Goal: Information Seeking & Learning: Learn about a topic

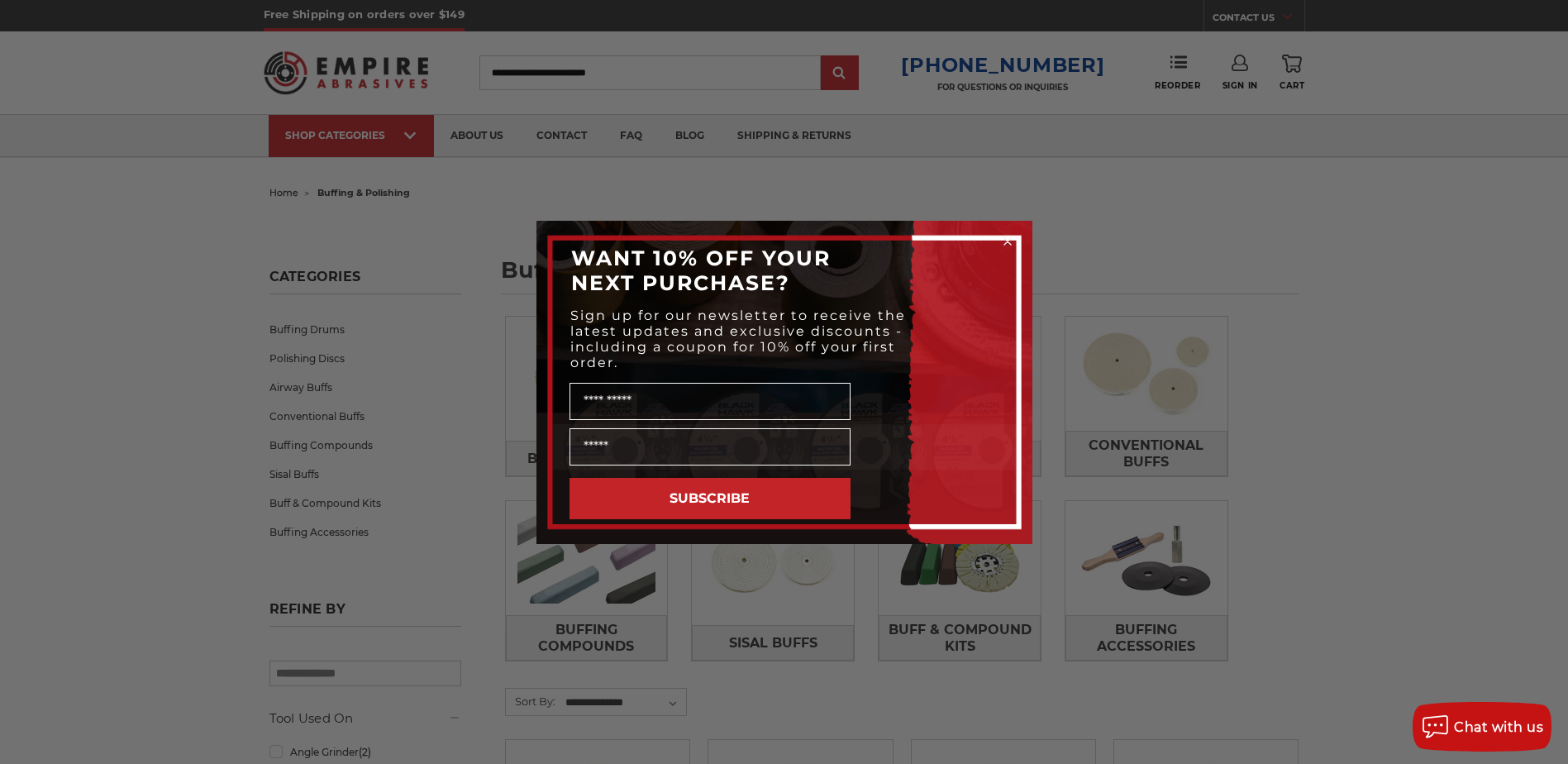
click at [1007, 240] on icon "Close dialog" at bounding box center [1007, 241] width 7 height 7
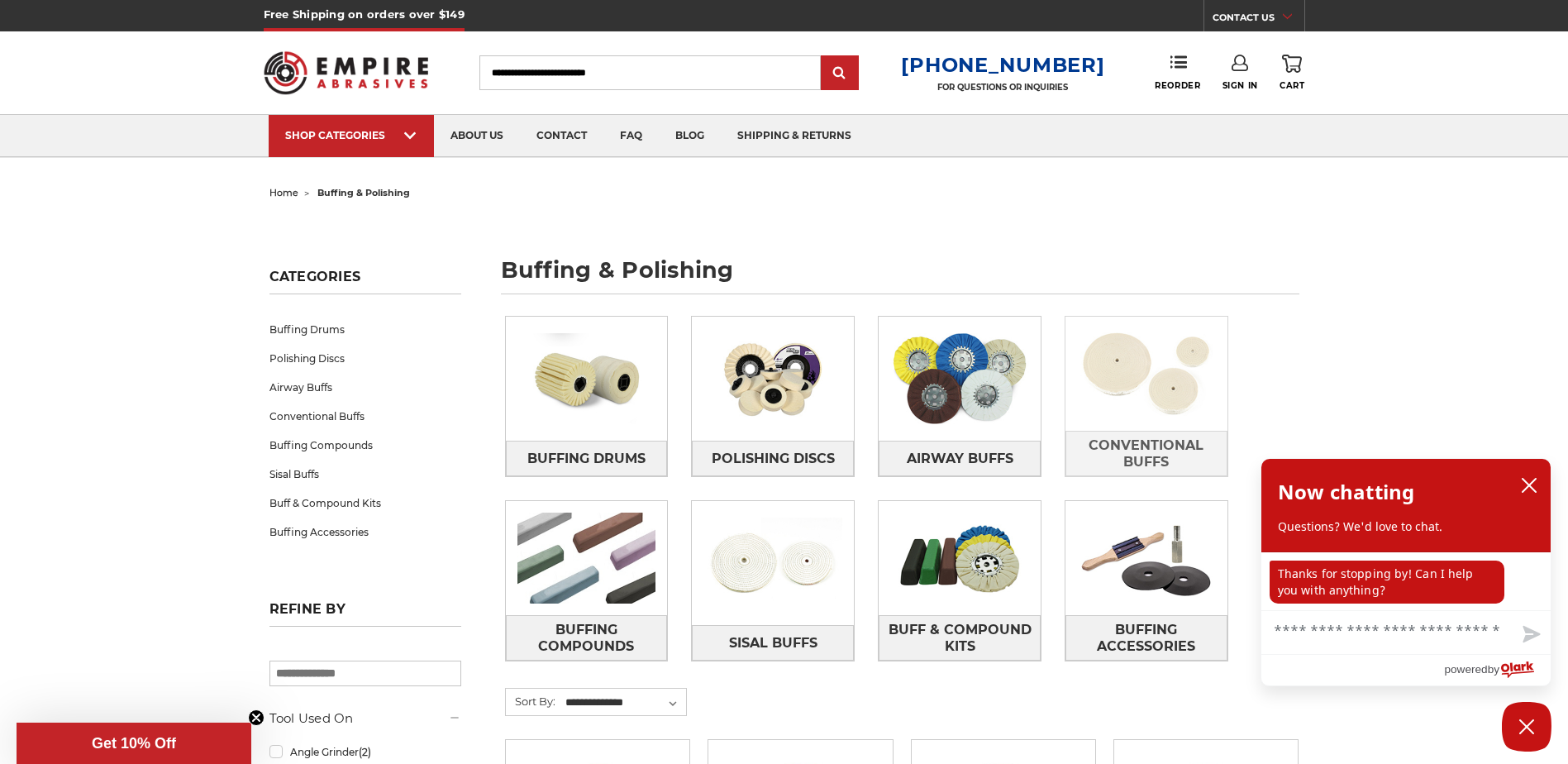
click at [1162, 382] on img at bounding box center [1146, 374] width 162 height 114
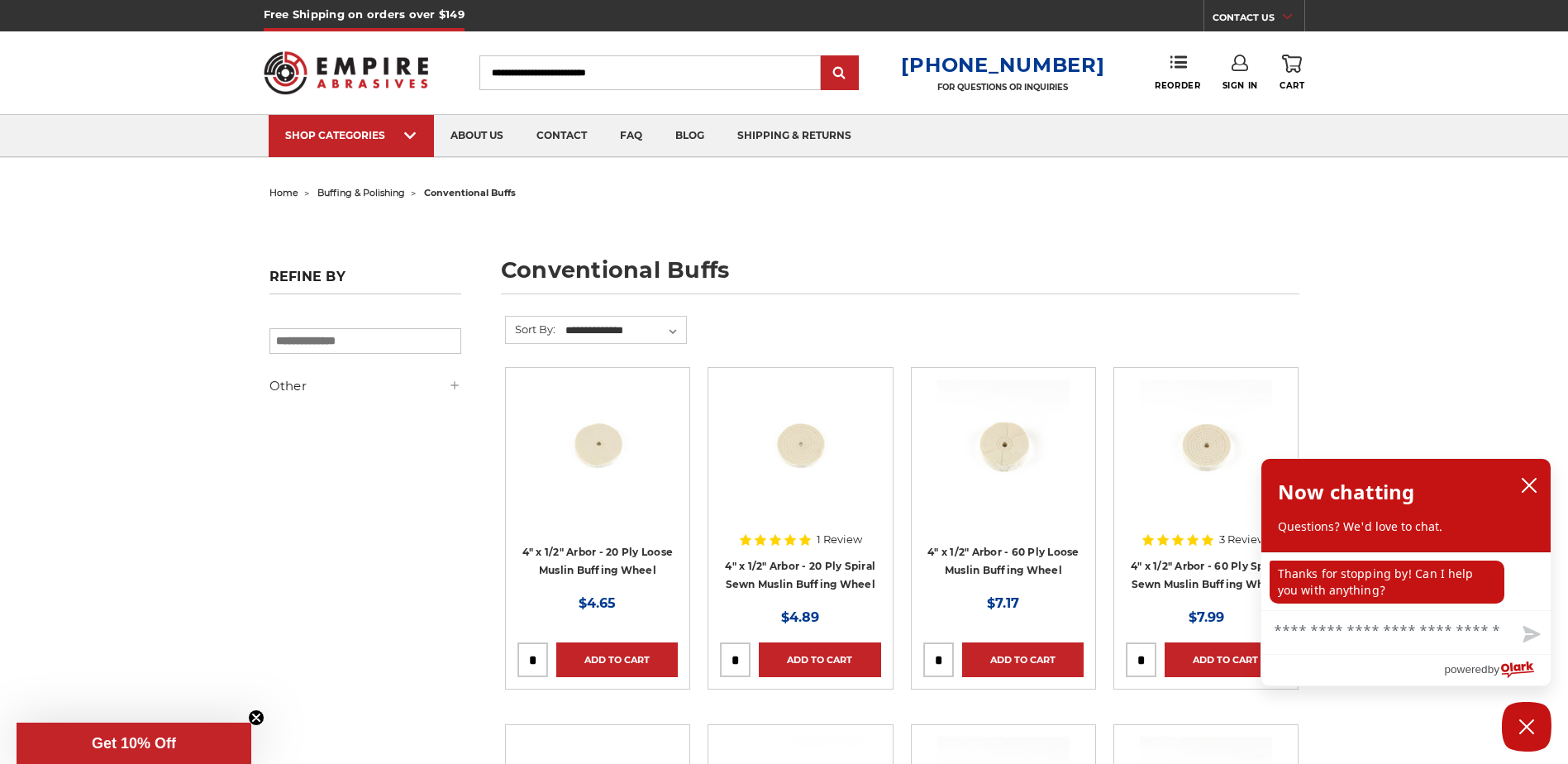
click at [801, 452] on img at bounding box center [800, 446] width 133 height 133
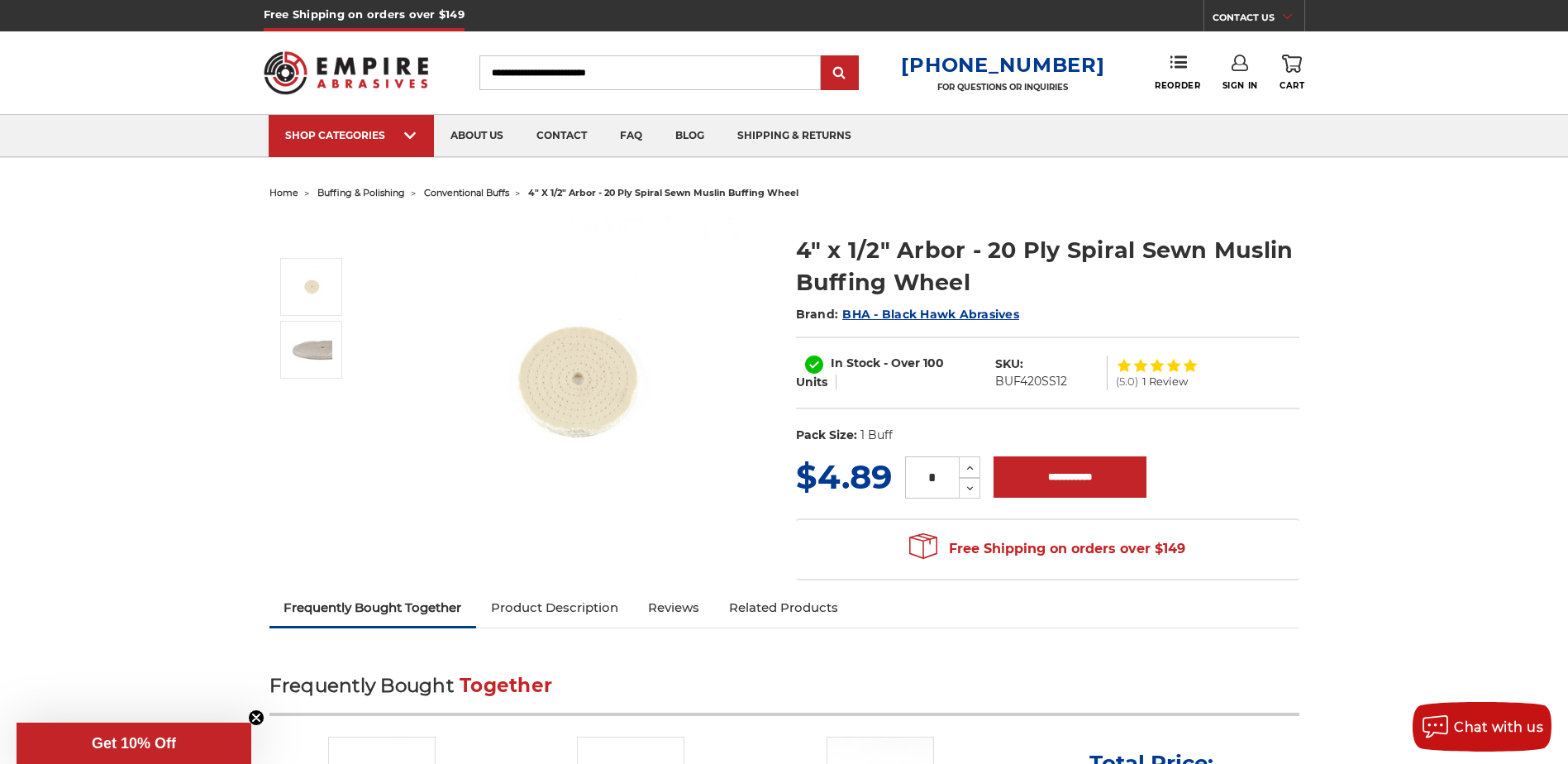
drag, startPoint x: 832, startPoint y: 474, endPoint x: 830, endPoint y: 463, distance: 11.2
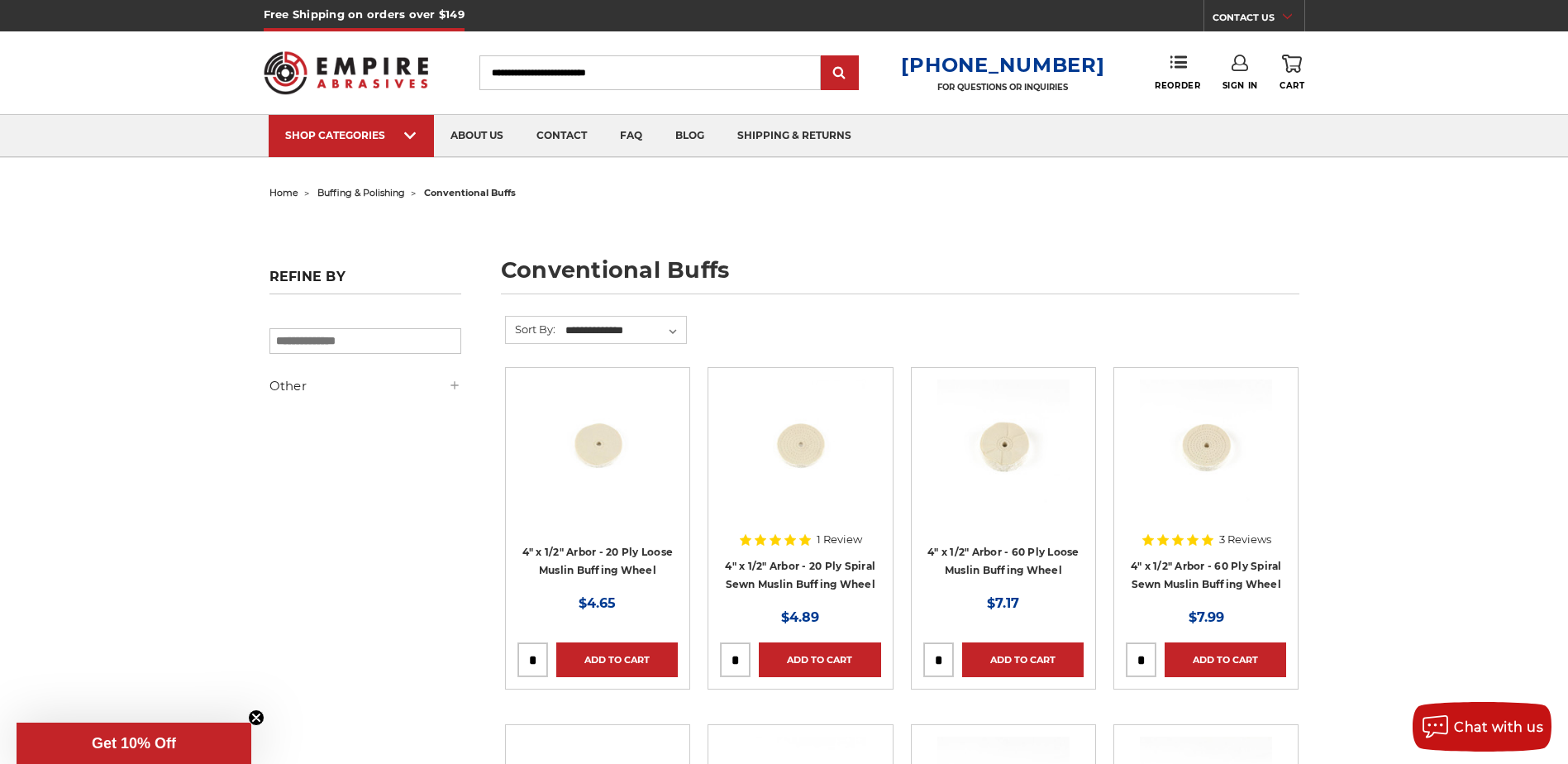
click at [279, 393] on h5 "Other" at bounding box center [365, 386] width 192 height 20
click at [274, 388] on h5 "Other" at bounding box center [365, 386] width 192 height 20
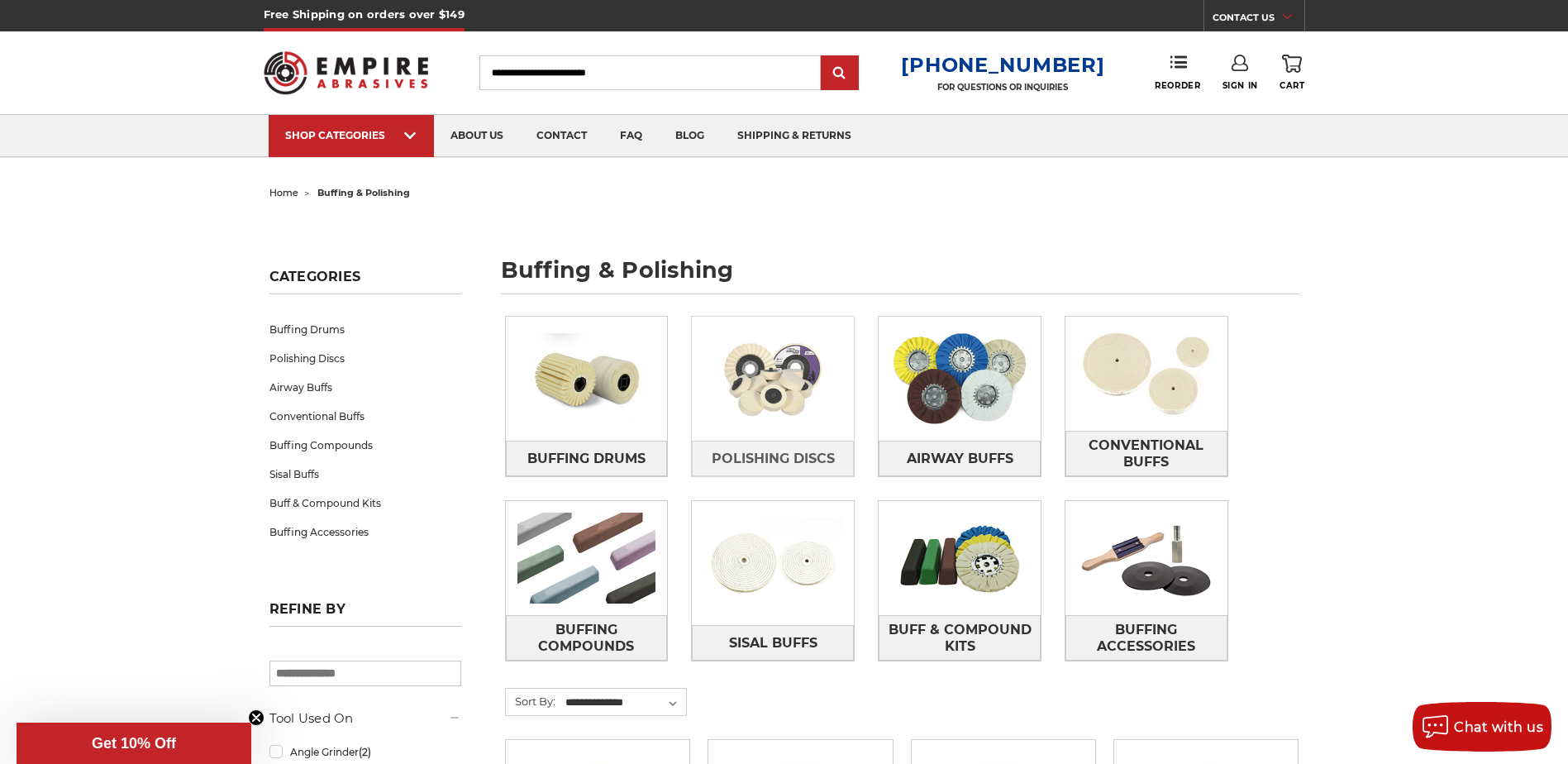
click at [774, 417] on img at bounding box center [772, 378] width 162 height 114
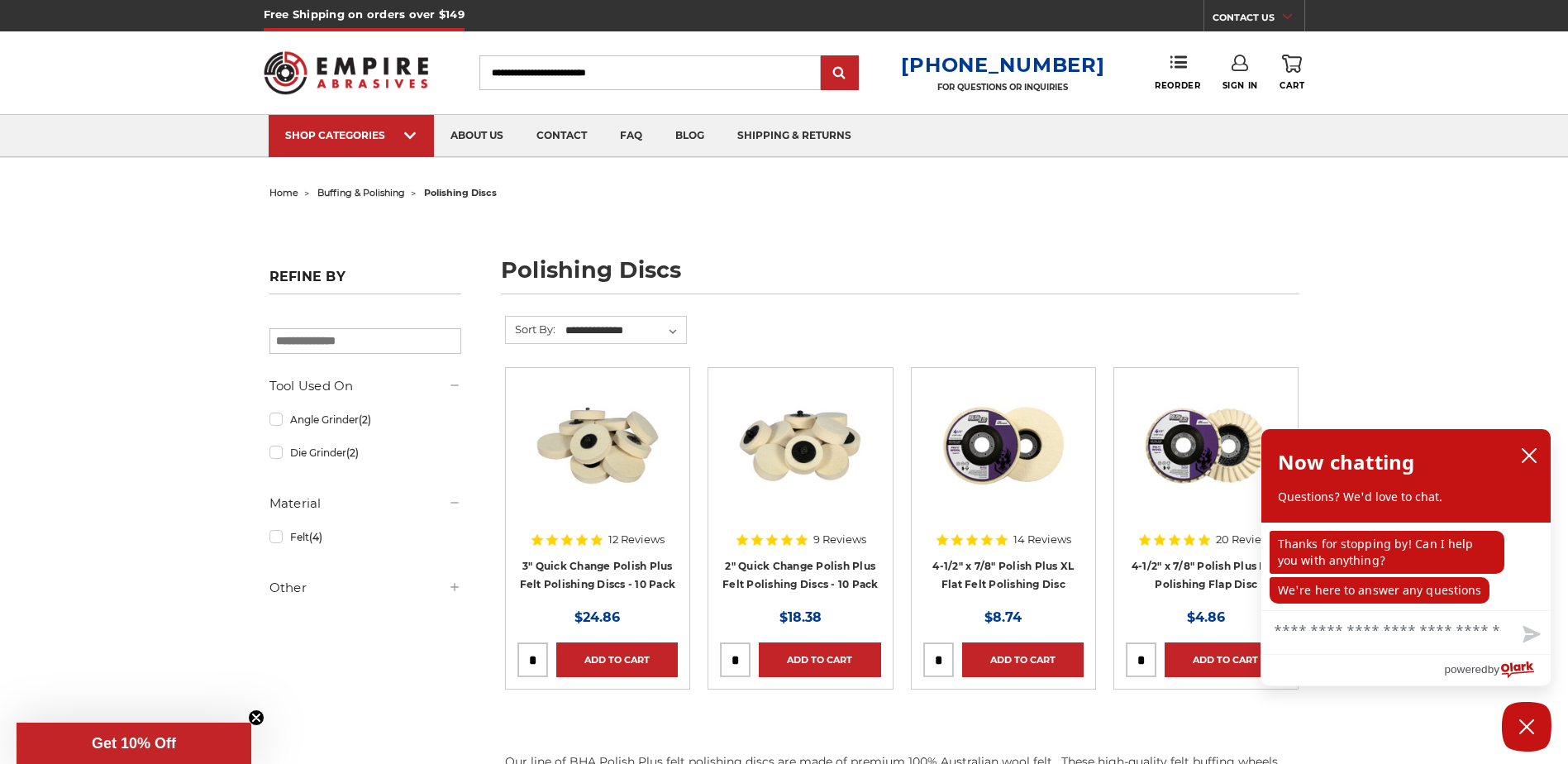
click at [590, 468] on img at bounding box center [598, 446] width 133 height 133
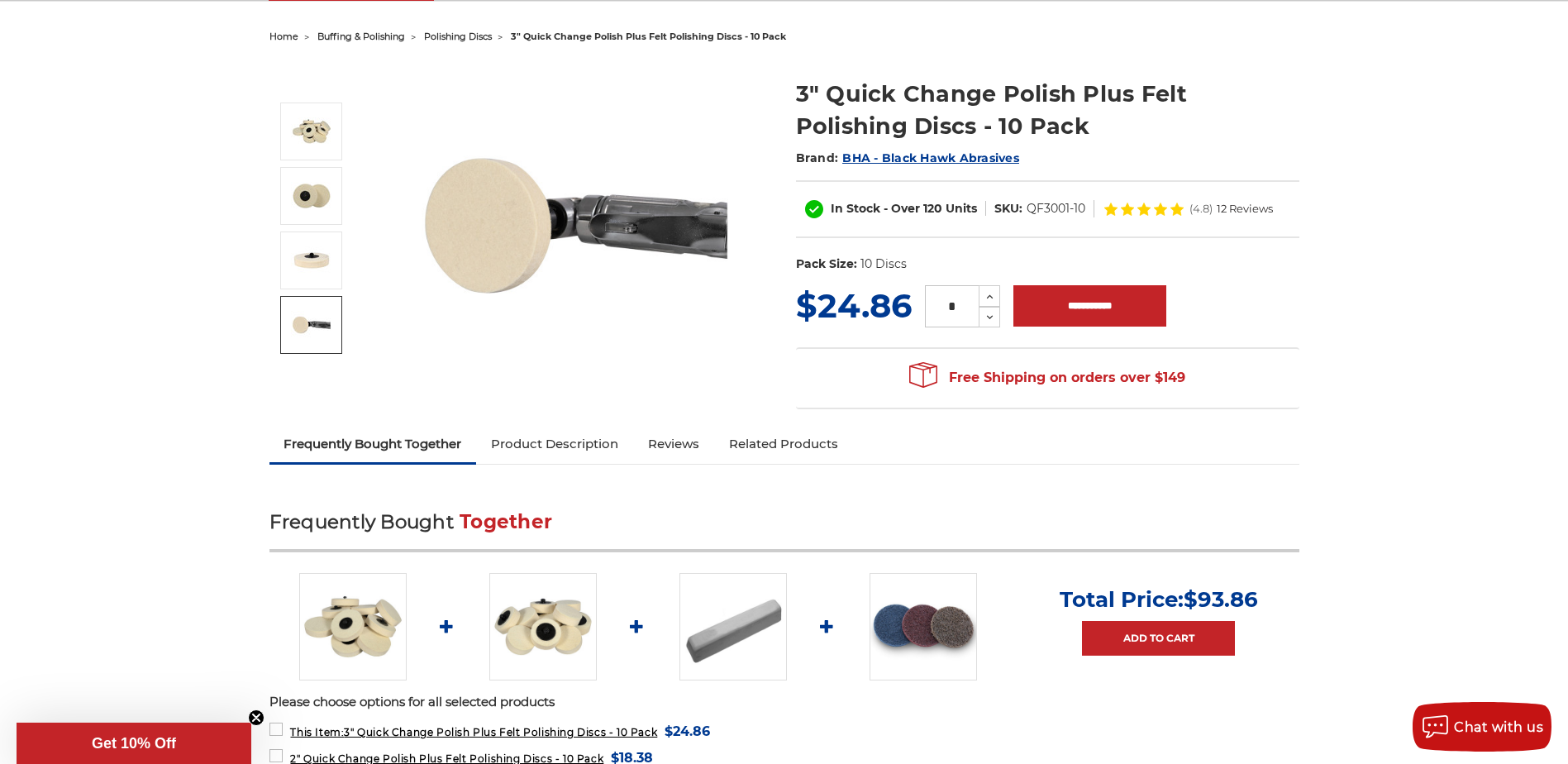
scroll to position [310, 0]
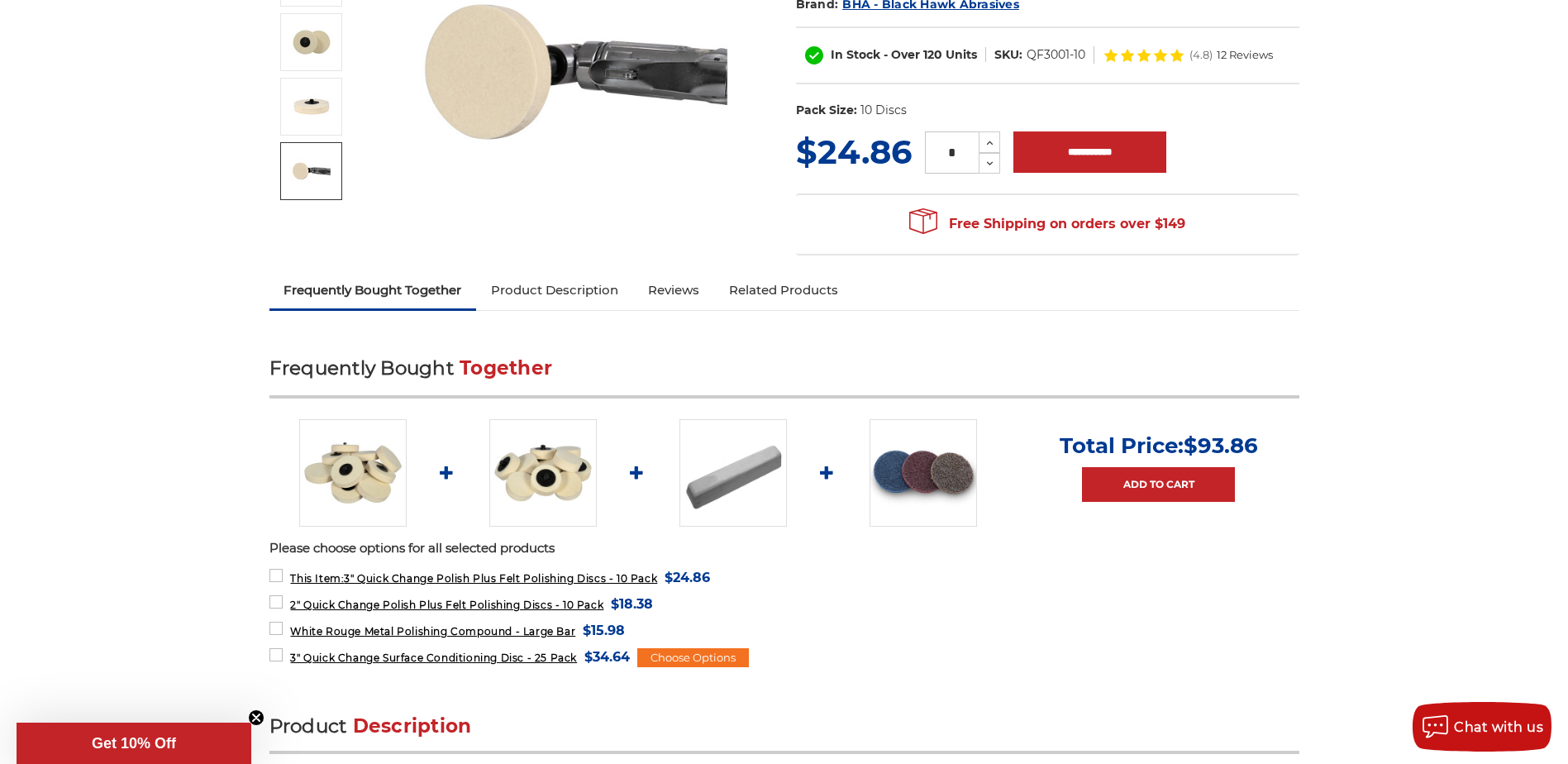
click at [558, 286] on link "Product Description" at bounding box center [554, 290] width 157 height 37
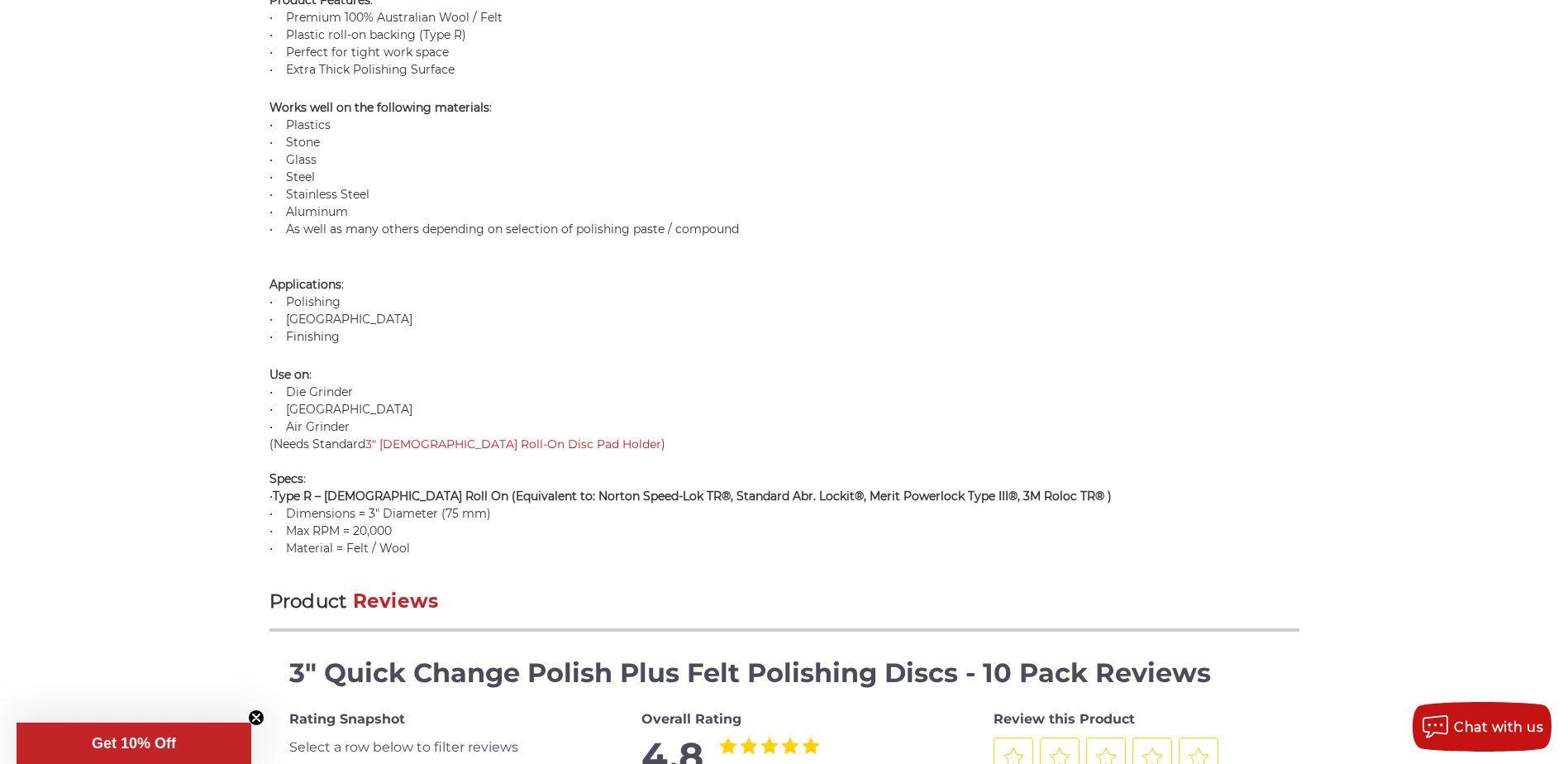
scroll to position [1296, 0]
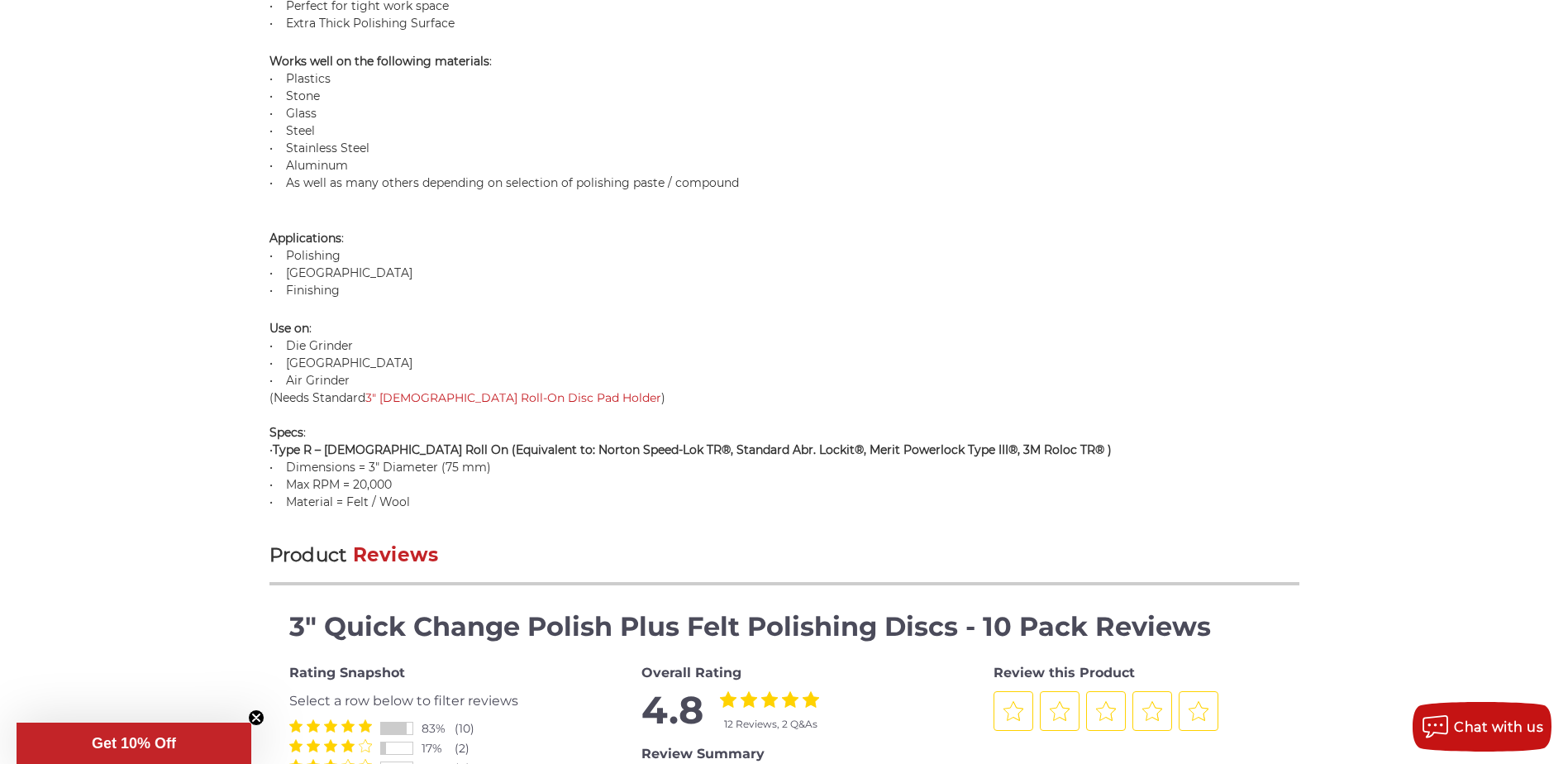
drag, startPoint x: 1017, startPoint y: 489, endPoint x: 1017, endPoint y: 467, distance: 22.0
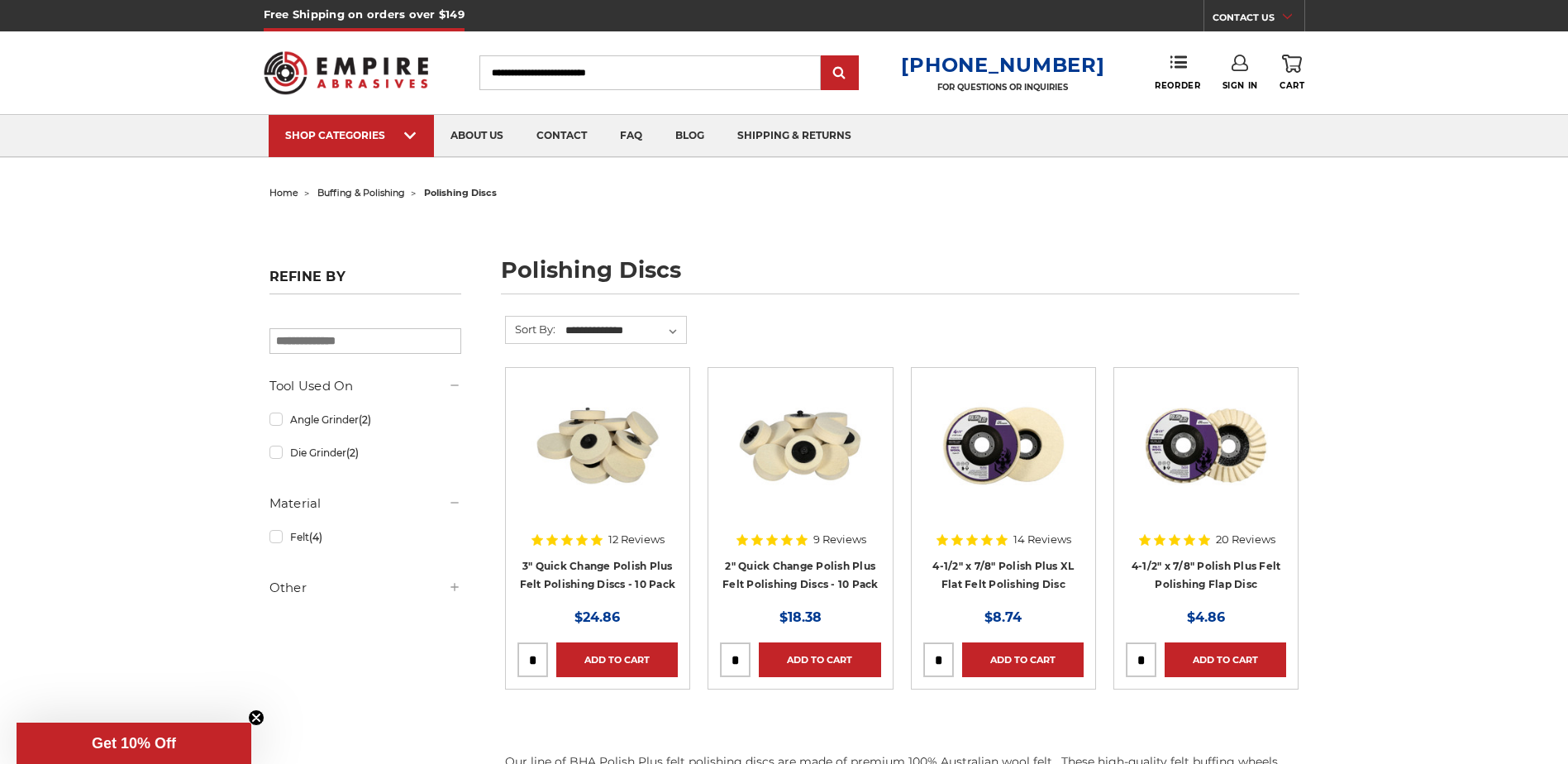
drag, startPoint x: 972, startPoint y: 451, endPoint x: 973, endPoint y: 439, distance: 12.0
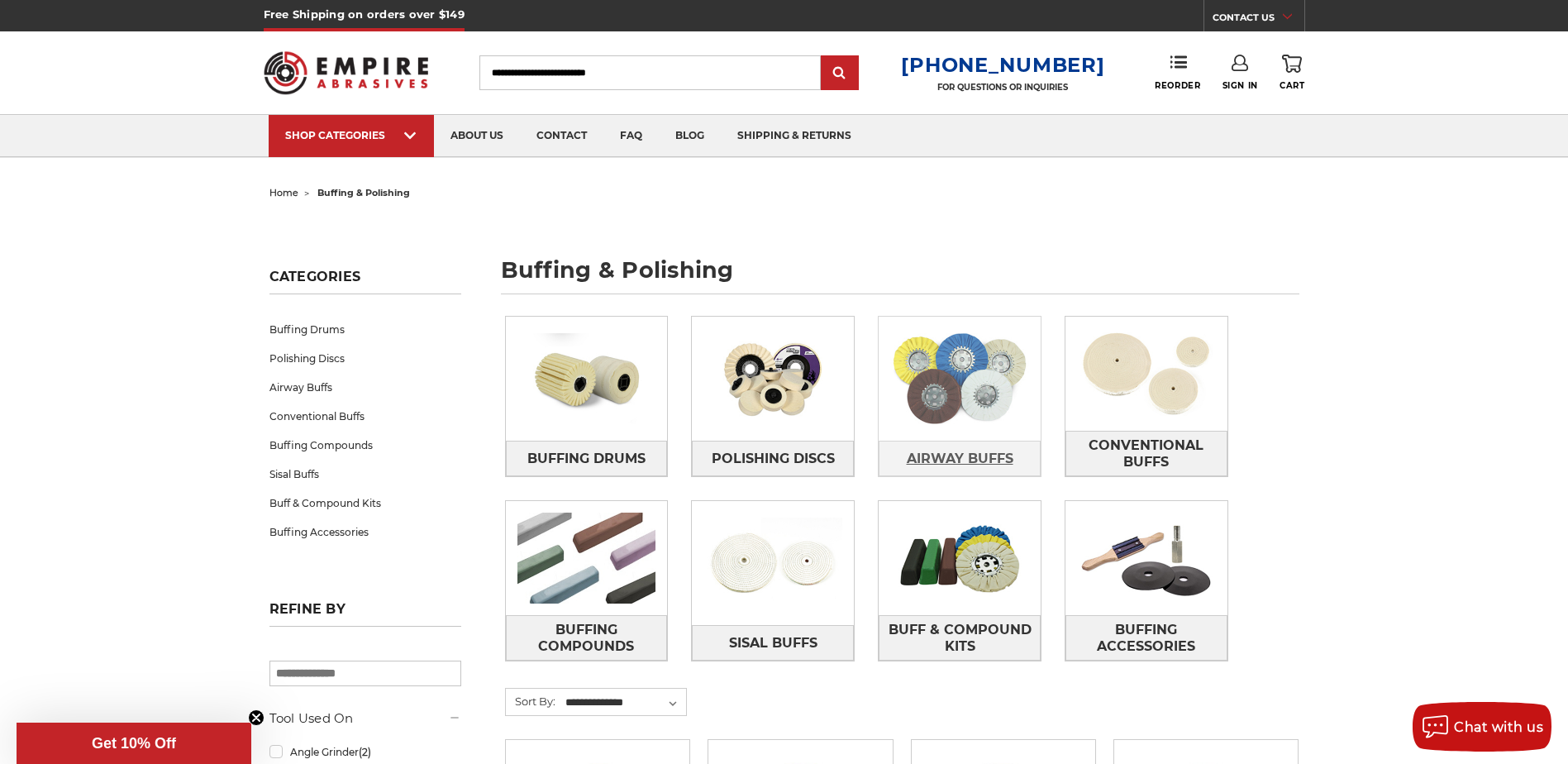
drag, startPoint x: 968, startPoint y: 441, endPoint x: 957, endPoint y: 430, distance: 15.6
